Goal: Transaction & Acquisition: Purchase product/service

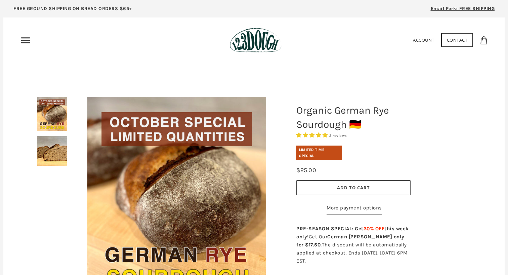
click at [358, 187] on span "Add to Cart" at bounding box center [353, 188] width 33 height 6
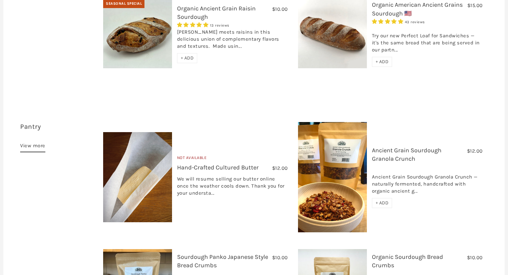
scroll to position [457, 0]
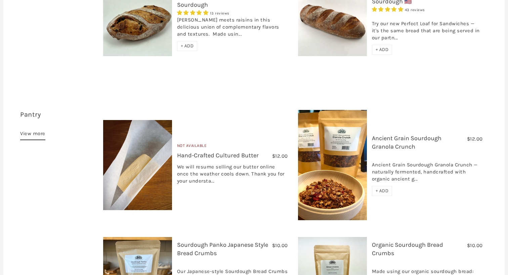
click at [382, 186] on div "+ ADD" at bounding box center [382, 191] width 21 height 10
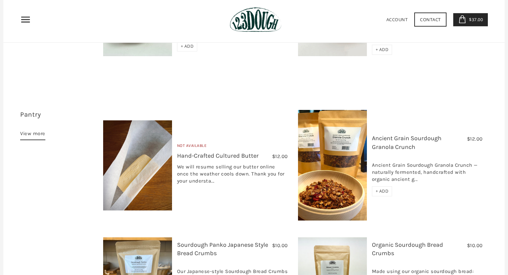
click at [383, 188] on span "+ ADD" at bounding box center [382, 191] width 13 height 6
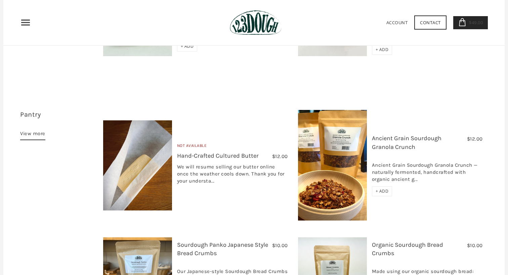
click at [382, 188] on span "+ ADD" at bounding box center [382, 191] width 13 height 6
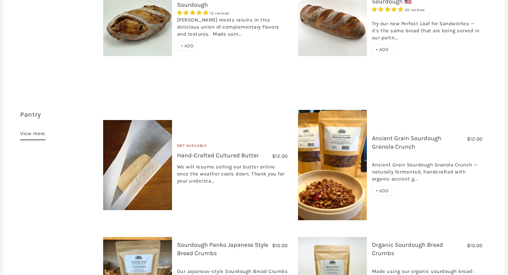
click at [382, 188] on span "+ ADD" at bounding box center [382, 191] width 13 height 6
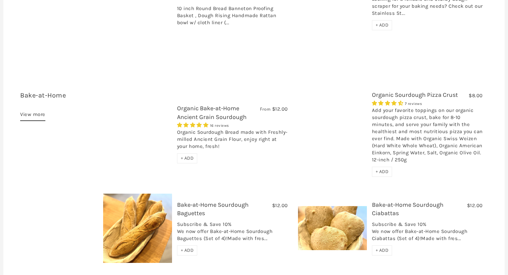
scroll to position [1118, 0]
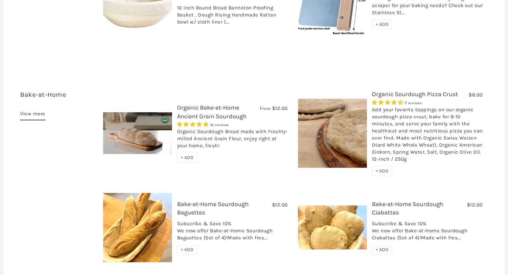
click at [383, 168] on span "+ ADD" at bounding box center [382, 171] width 13 height 6
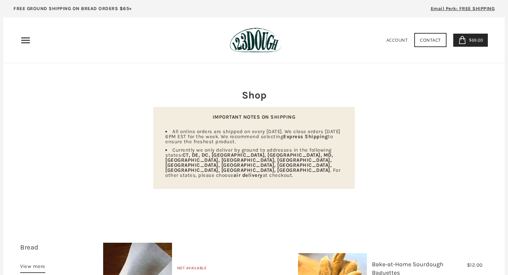
scroll to position [0, 0]
click at [470, 36] on link "$69.00 5" at bounding box center [471, 40] width 35 height 13
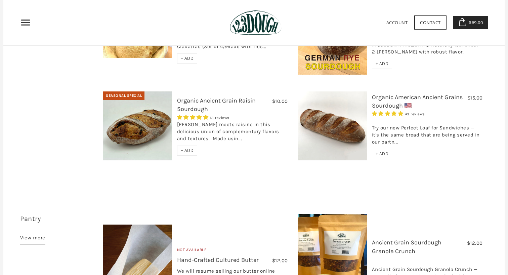
scroll to position [353, 0]
click at [188, 148] on span "+ ADD" at bounding box center [187, 151] width 13 height 6
click at [473, 23] on span "$79.00" at bounding box center [475, 23] width 15 height 6
